Goal: Transaction & Acquisition: Purchase product/service

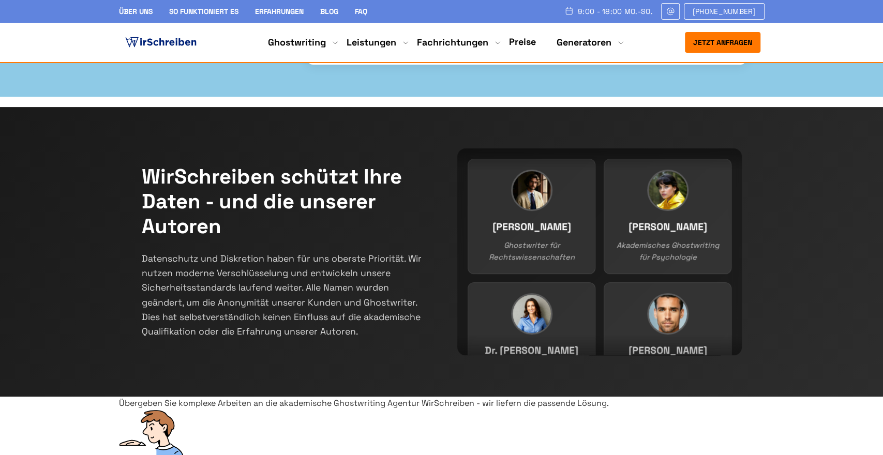
scroll to position [215, 0]
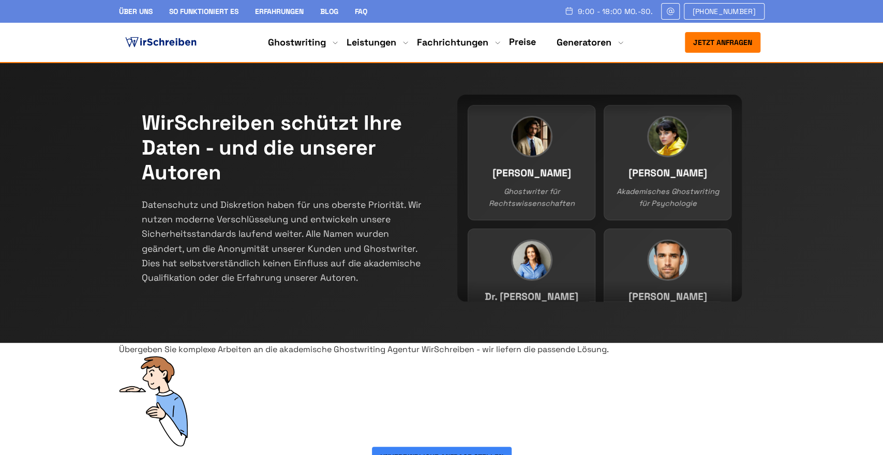
click at [720, 43] on button "Jetzt anfragen" at bounding box center [723, 42] width 76 height 21
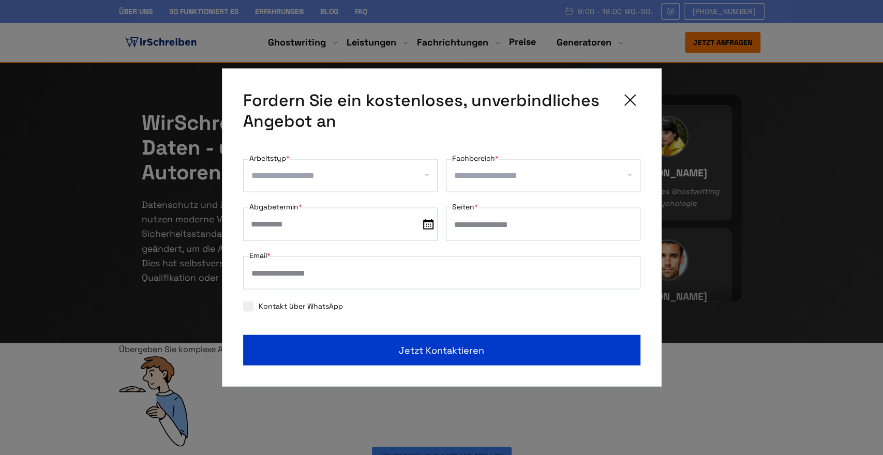
click at [425, 177] on input "Arbeitstyp *" at bounding box center [344, 176] width 186 height 17
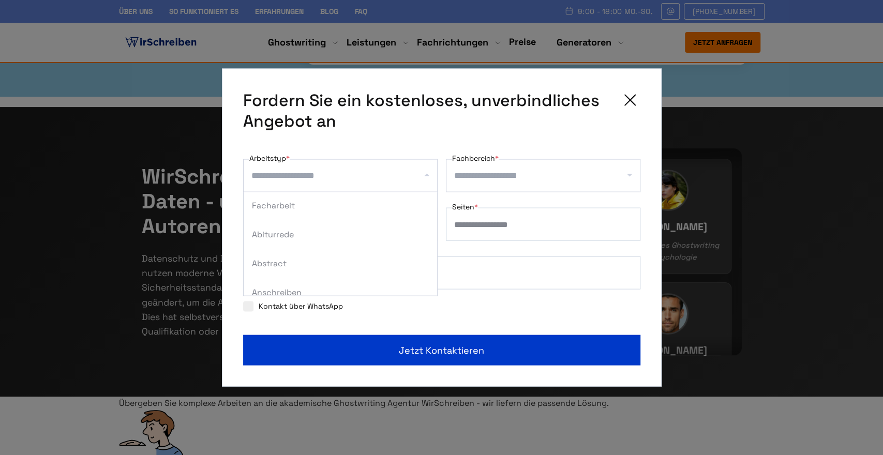
scroll to position [0, 0]
click at [342, 261] on div "Hausarbeit" at bounding box center [340, 264] width 193 height 29
select select "**"
click at [630, 174] on input "Fachbereich *" at bounding box center [547, 176] width 186 height 17
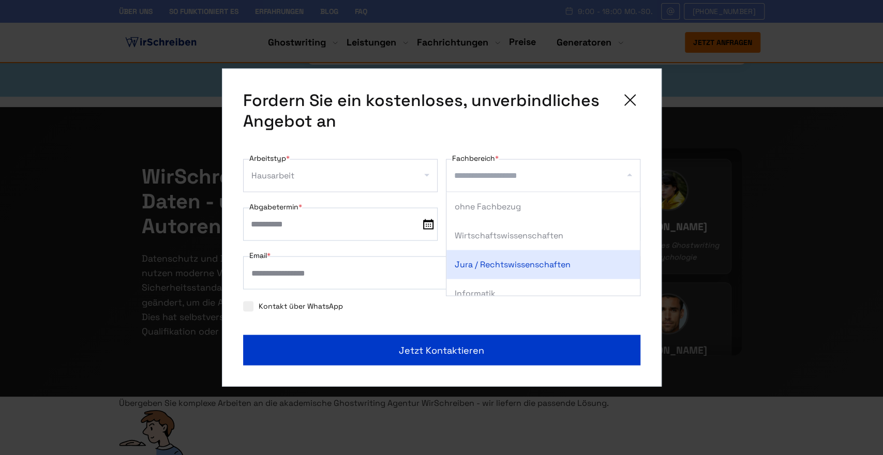
click at [549, 256] on div "Jura / Rechtswissenschaften" at bounding box center [542, 264] width 193 height 29
select select "*"
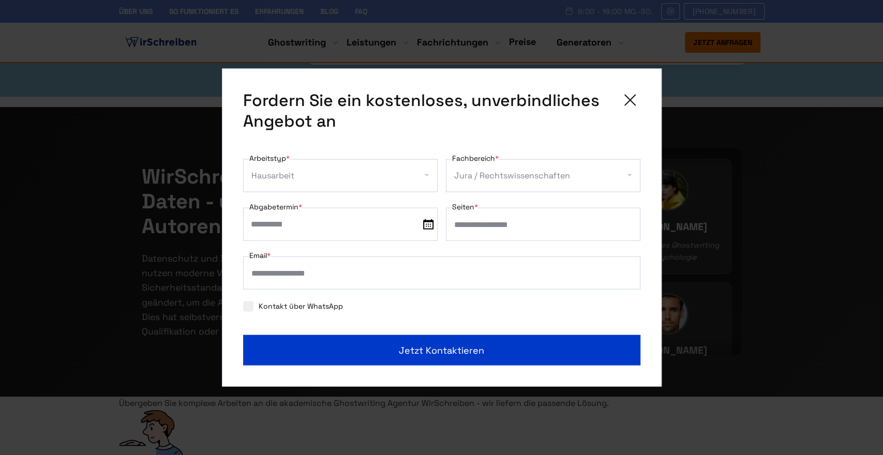
click at [394, 226] on input "text" at bounding box center [340, 224] width 195 height 33
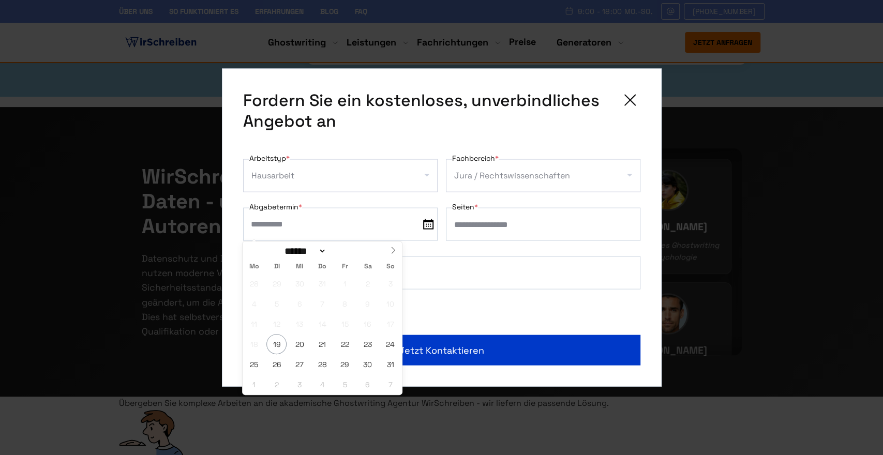
click at [585, 241] on div "**********" at bounding box center [441, 233] width 397 height 162
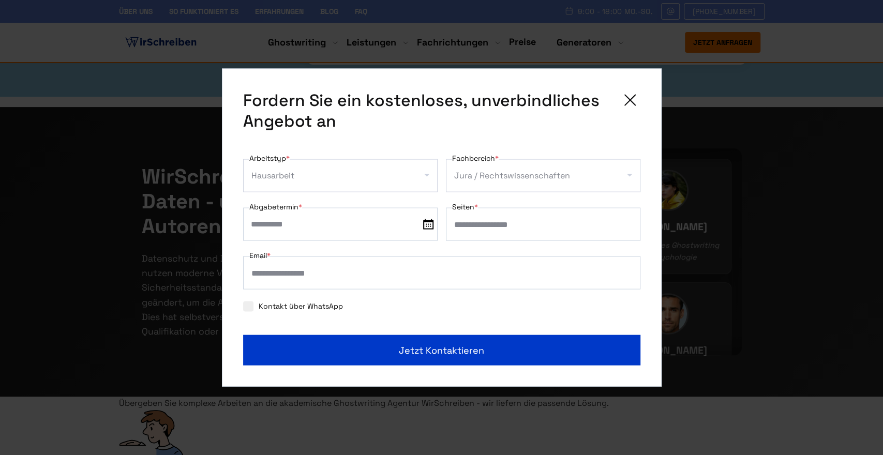
click at [773, 211] on div "**********" at bounding box center [441, 227] width 883 height 455
click at [632, 104] on icon at bounding box center [630, 100] width 21 height 21
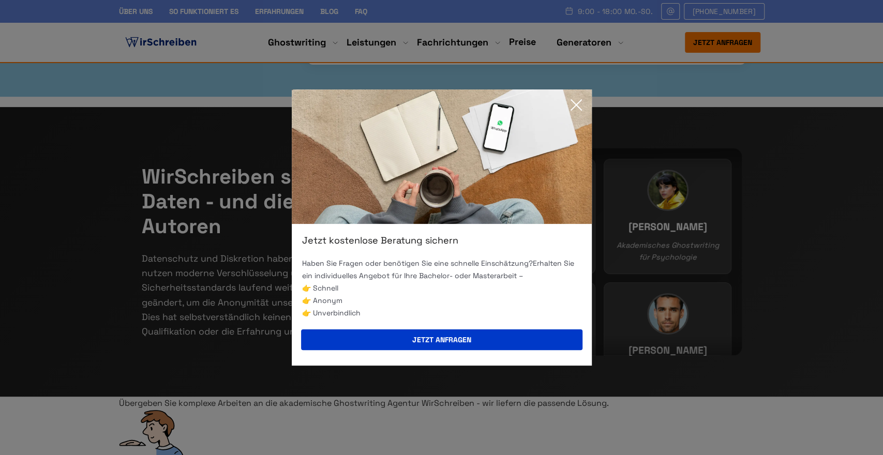
click at [574, 107] on icon at bounding box center [576, 105] width 10 height 10
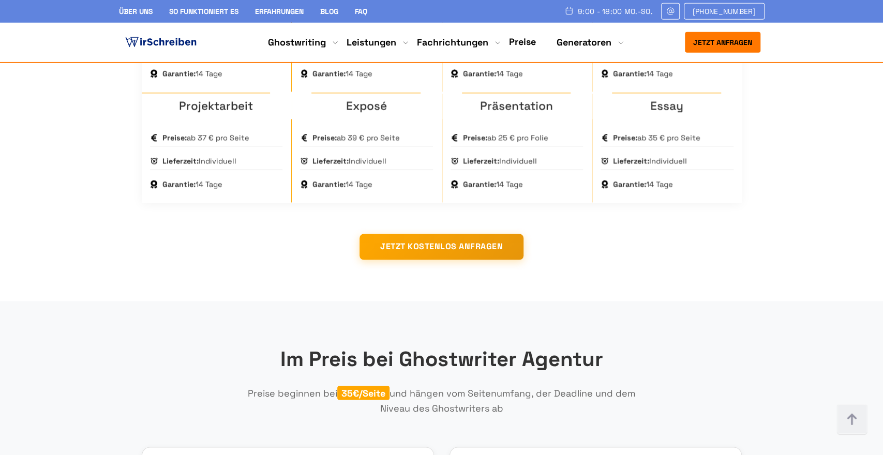
scroll to position [968, 0]
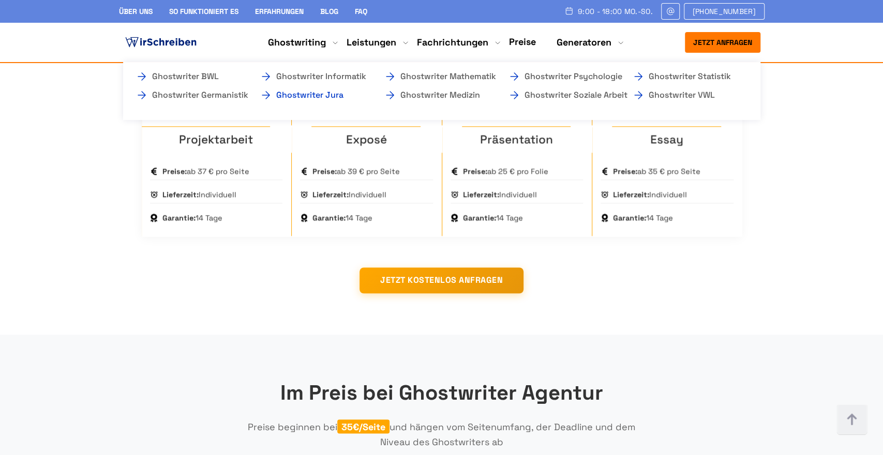
click at [320, 95] on link "Ghostwriter Jura" at bounding box center [311, 95] width 103 height 12
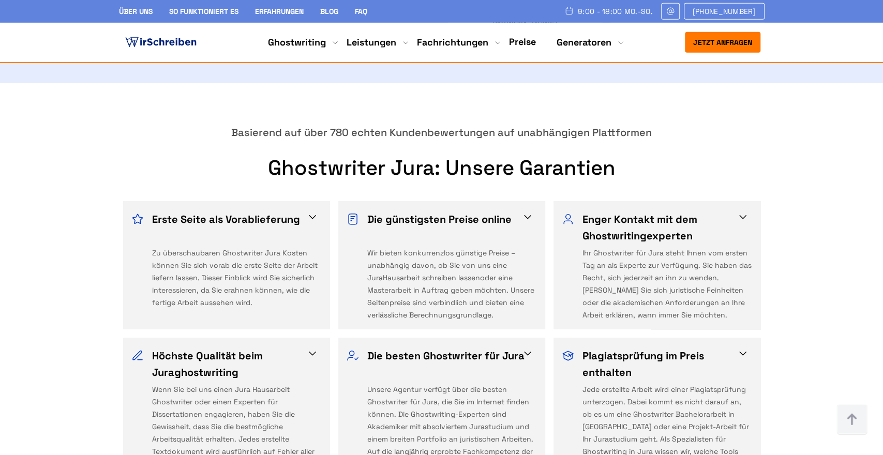
scroll to position [1722, 0]
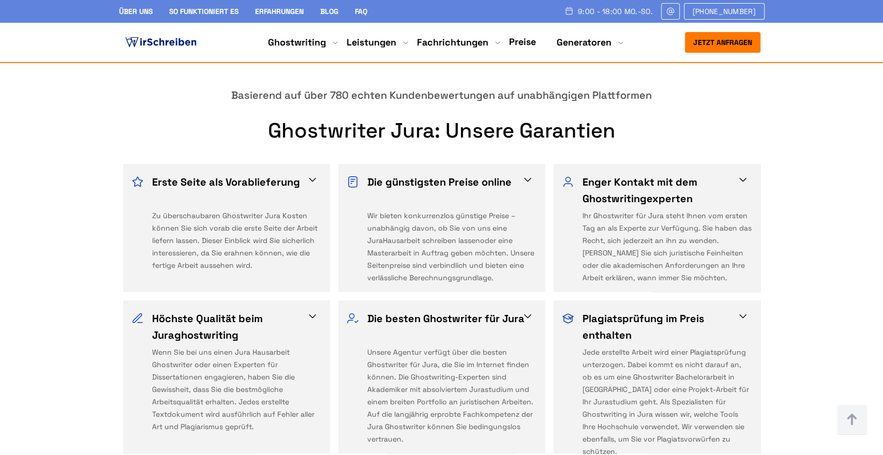
click at [526, 174] on span at bounding box center [527, 180] width 12 height 12
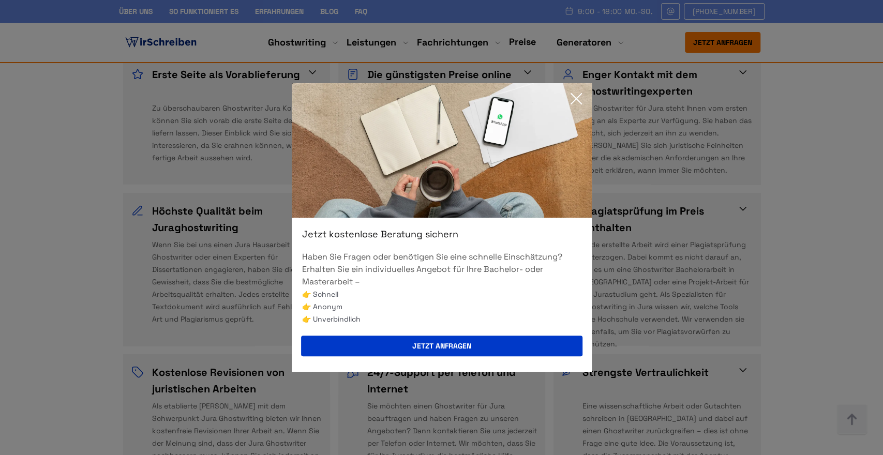
click at [584, 103] on icon at bounding box center [576, 98] width 21 height 21
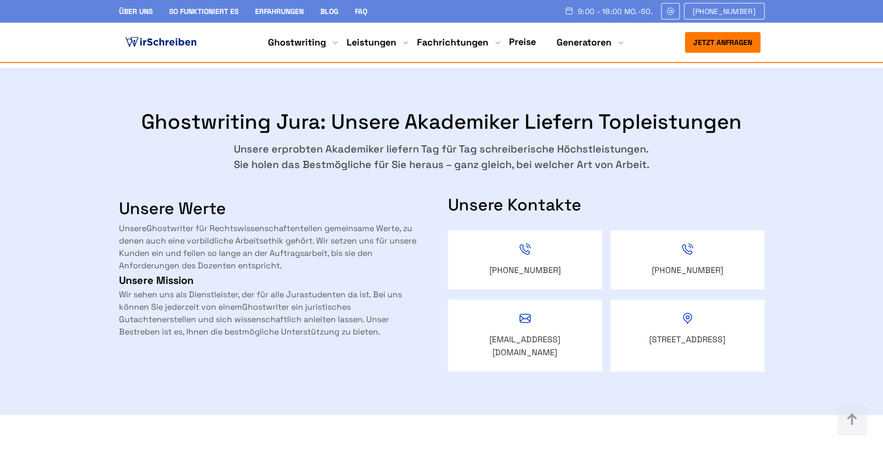
scroll to position [1345, 0]
